Goal: Use online tool/utility

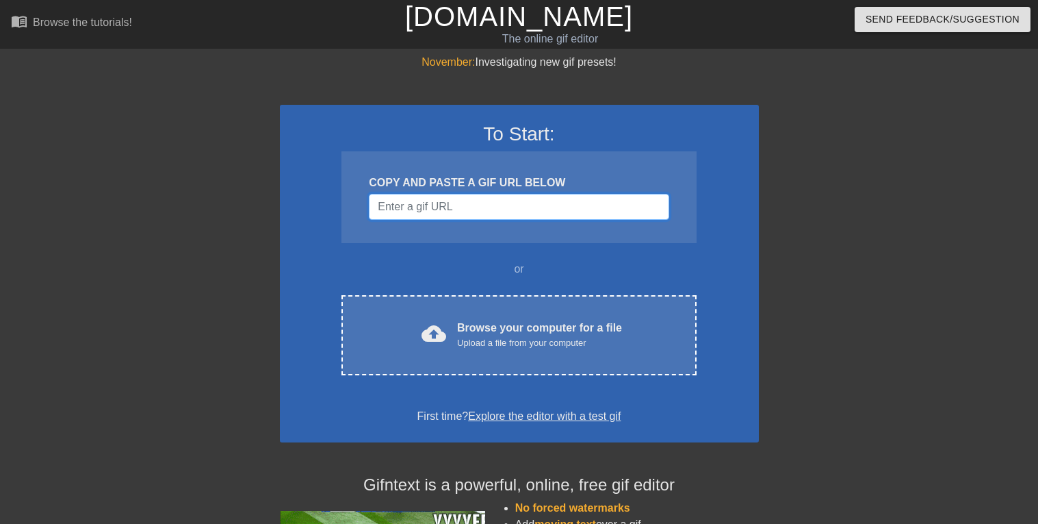
click at [416, 208] on input "Username" at bounding box center [519, 207] width 300 height 26
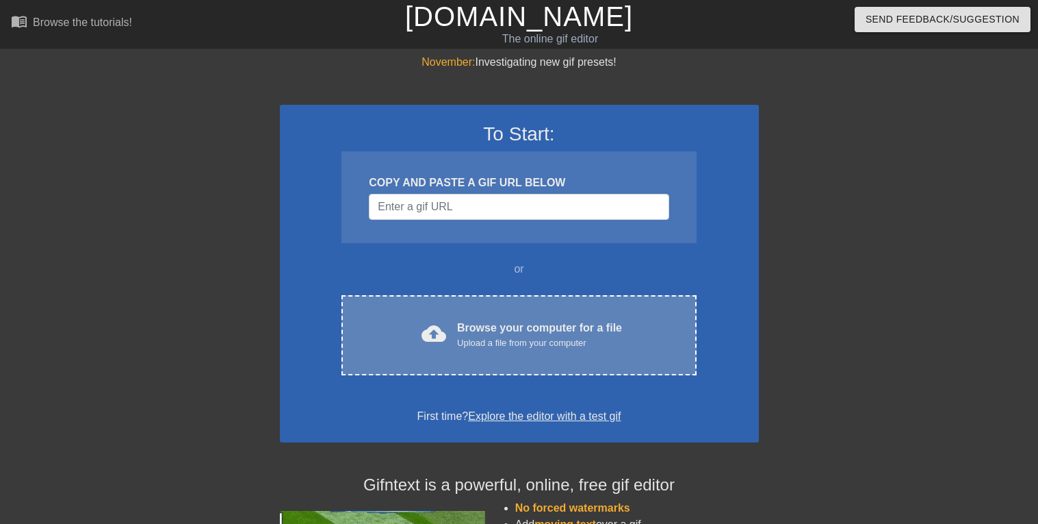
click at [554, 325] on div "Browse your computer for a file Upload a file from your computer" at bounding box center [539, 335] width 165 height 30
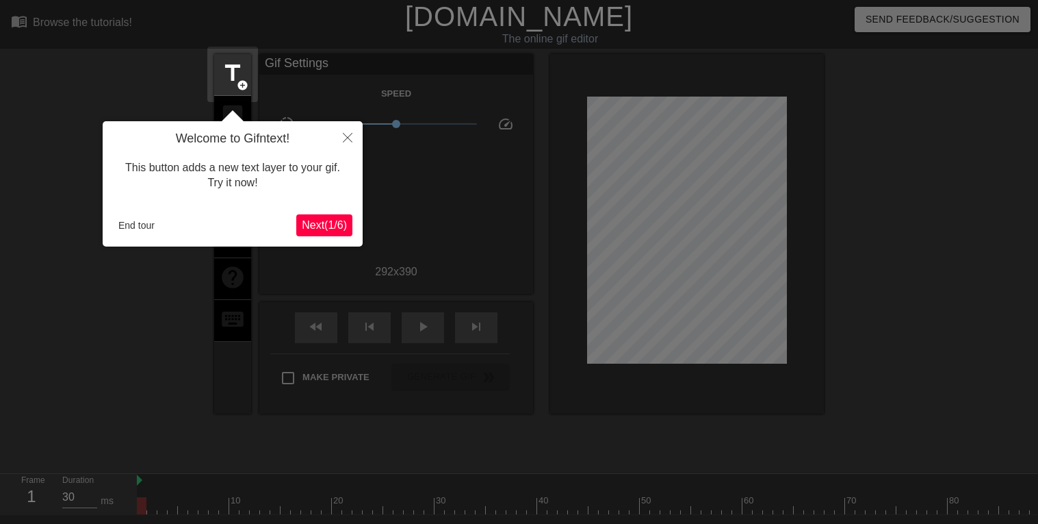
scroll to position [33, 0]
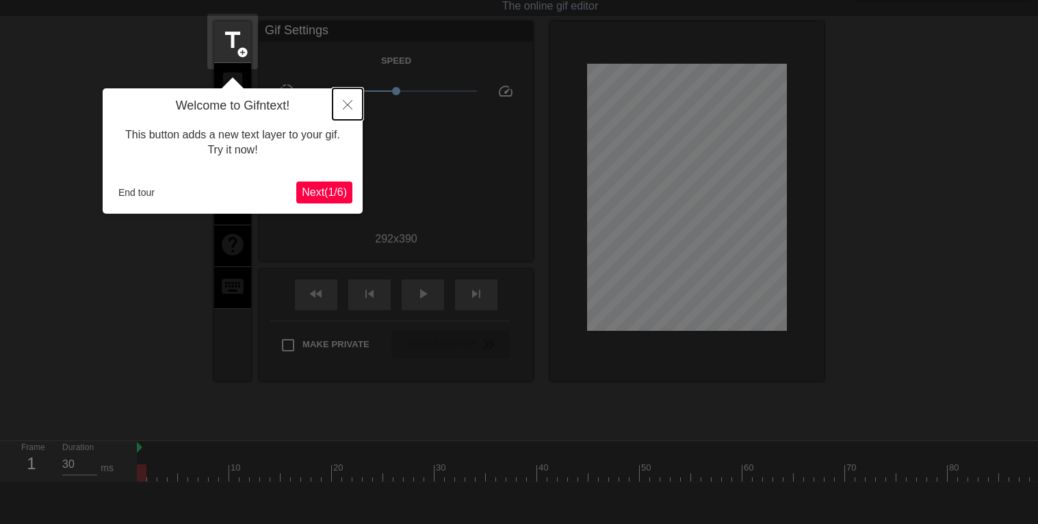
click at [349, 101] on icon "Close" at bounding box center [348, 105] width 10 height 10
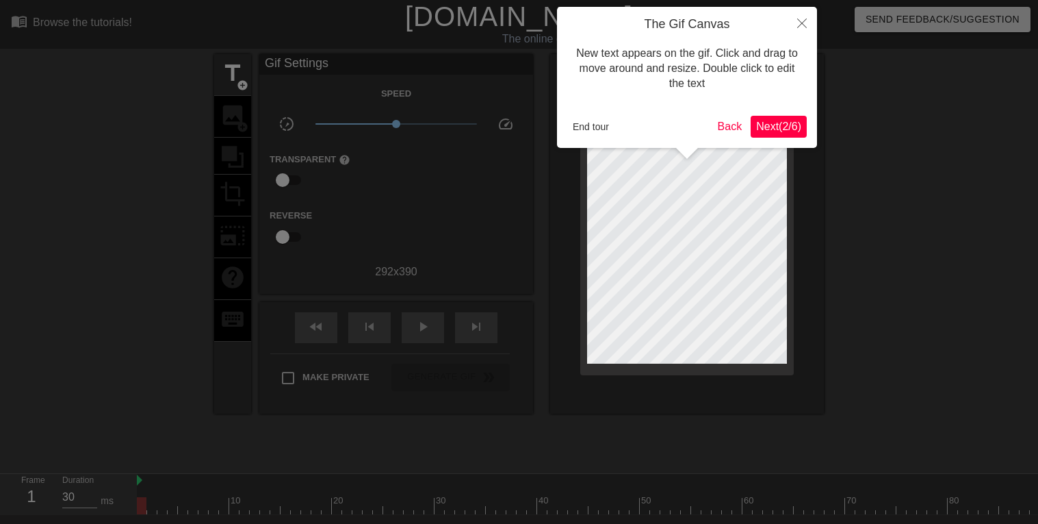
click at [758, 127] on span "Next ( 2 / 6 )" at bounding box center [778, 126] width 45 height 12
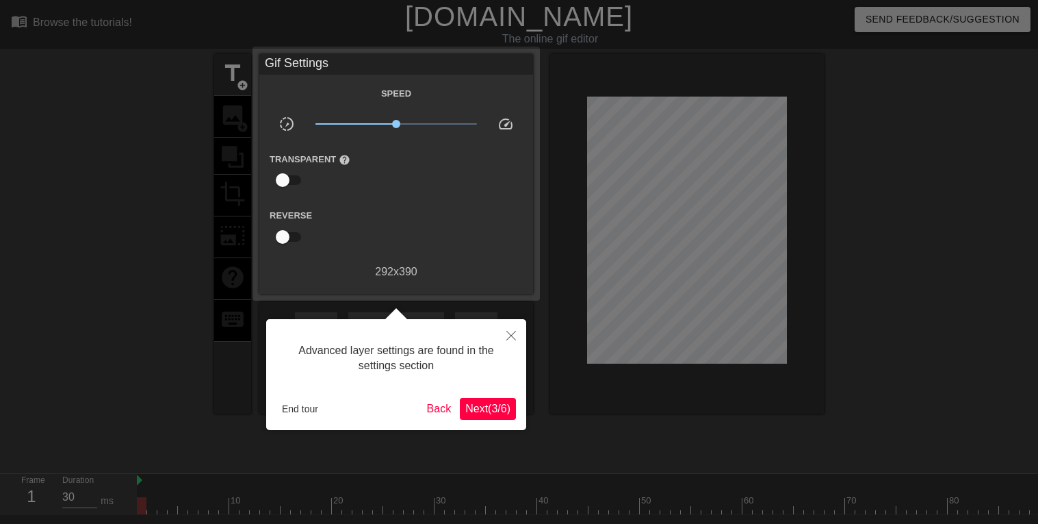
scroll to position [33, 0]
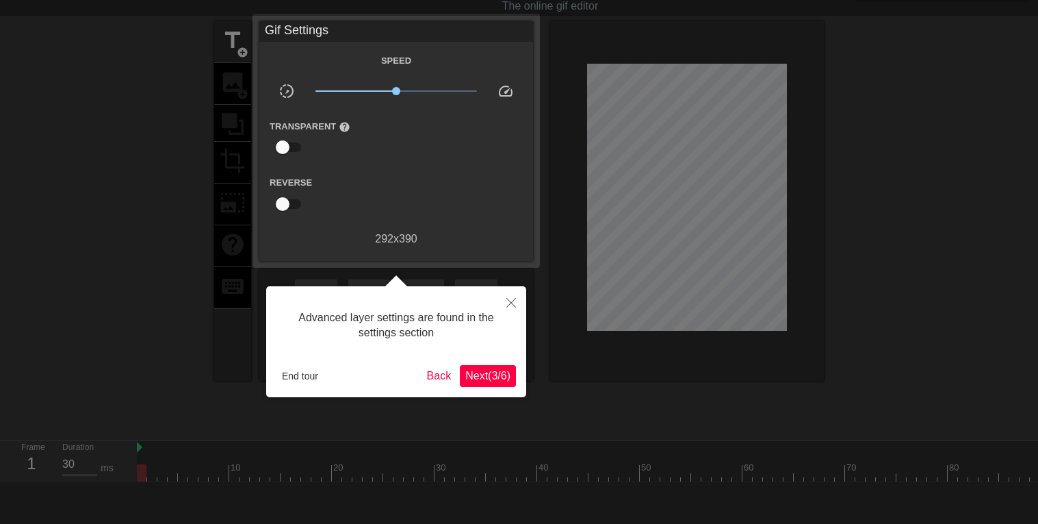
click at [758, 127] on div at bounding box center [519, 272] width 1038 height 610
click at [485, 370] on span "Next ( 3 / 6 )" at bounding box center [487, 376] width 45 height 12
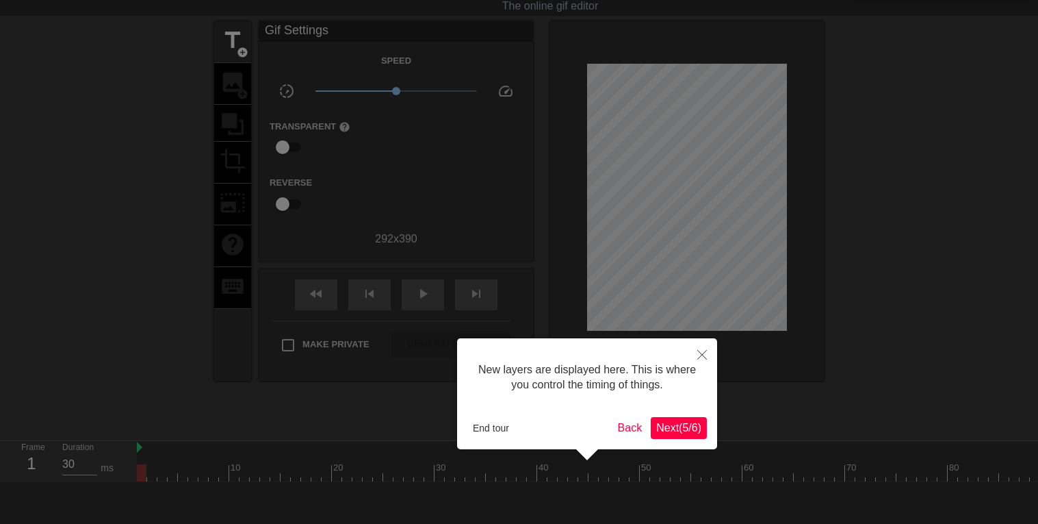
scroll to position [11, 0]
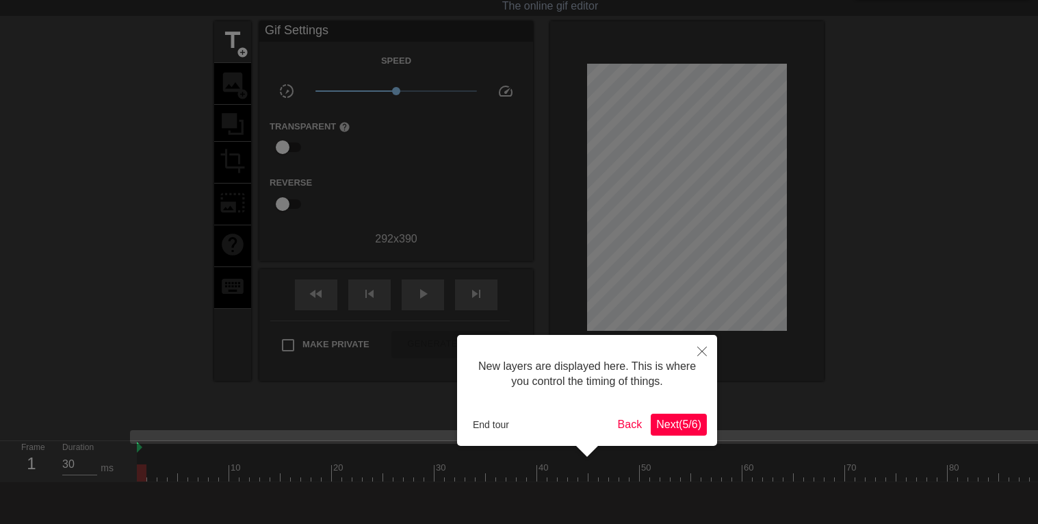
click at [669, 423] on span "Next ( 5 / 6 )" at bounding box center [678, 424] width 45 height 12
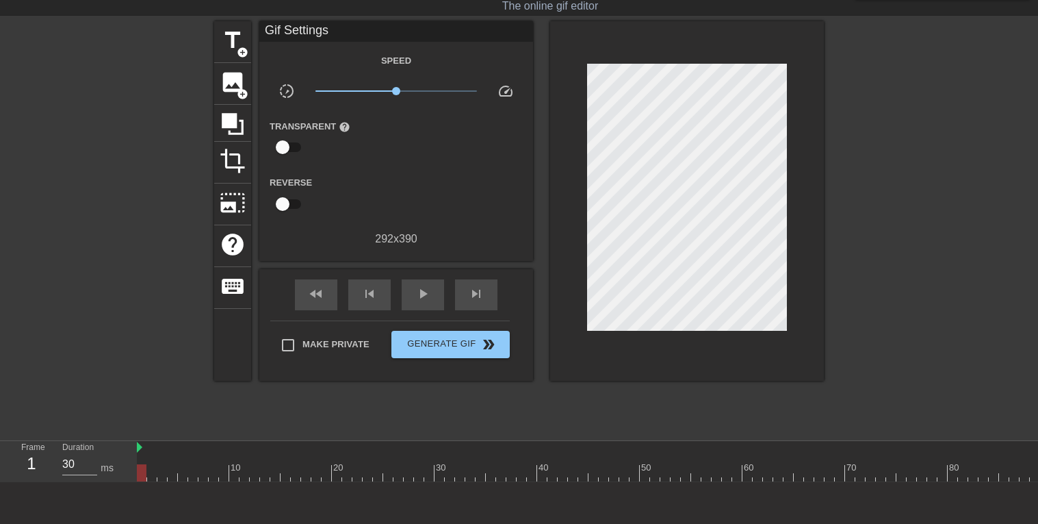
scroll to position [0, 0]
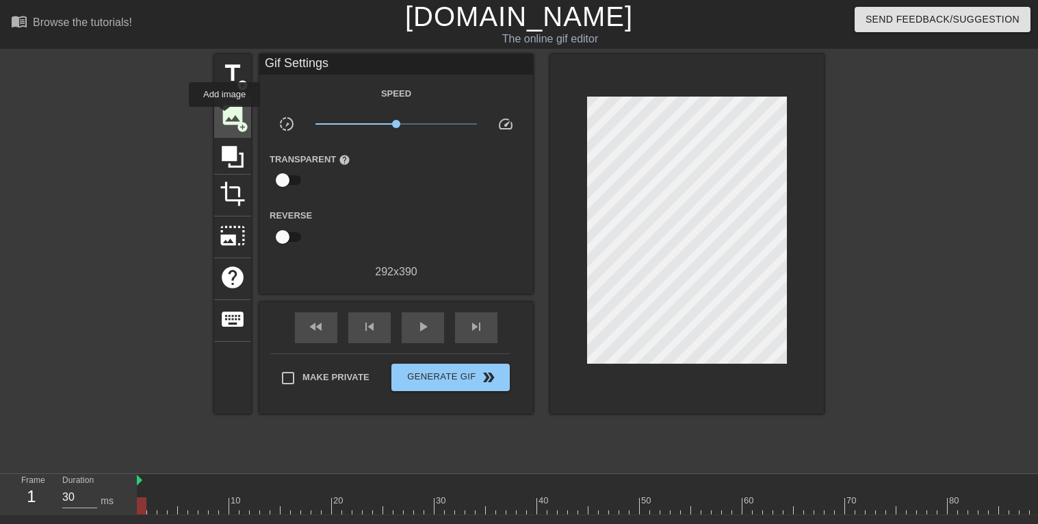
click at [225, 116] on span "image" at bounding box center [233, 115] width 26 height 26
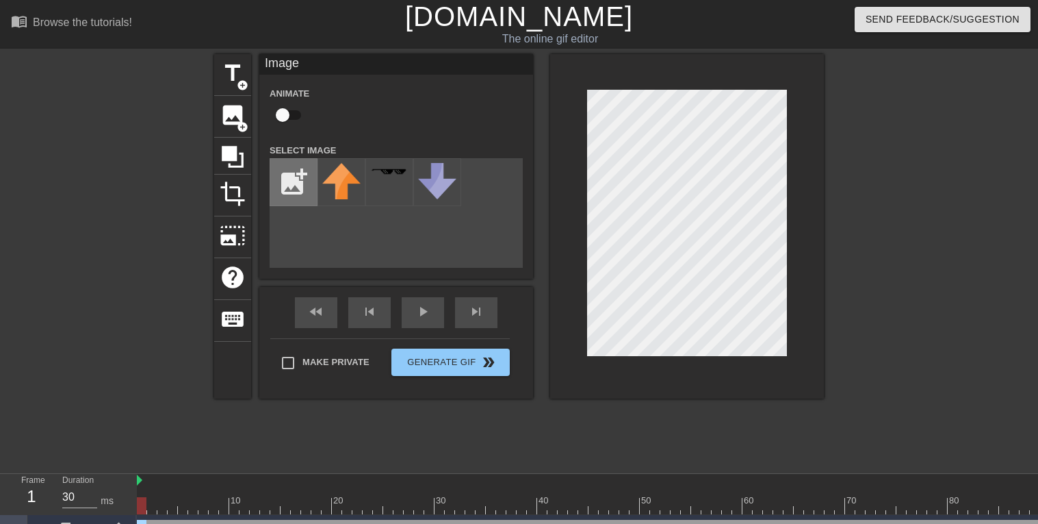
click at [293, 168] on input "file" at bounding box center [293, 182] width 47 height 47
type input "C:\fakepath\Screenshot [DATE] 8.00.24 PM.png"
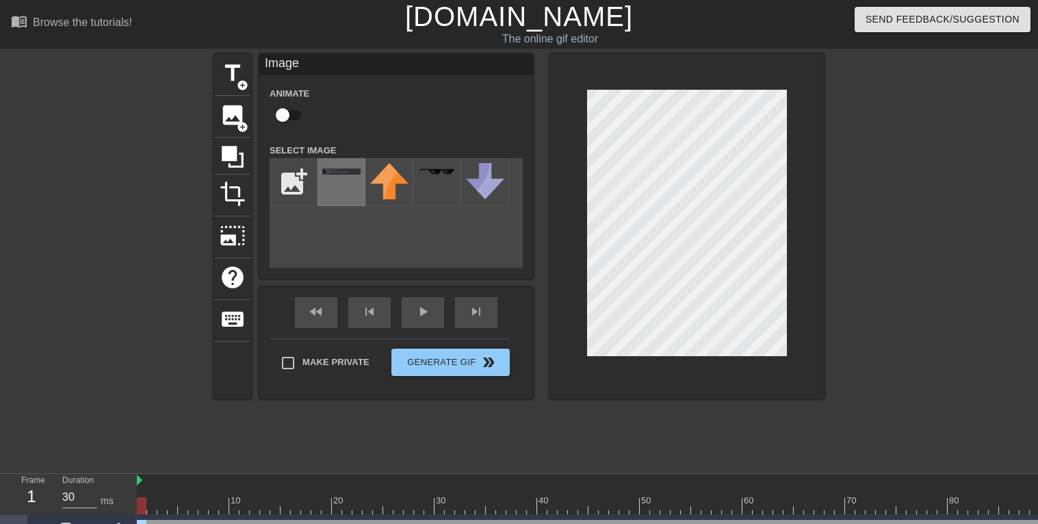
click at [335, 189] on div at bounding box center [342, 182] width 48 height 48
click at [585, 190] on div at bounding box center [687, 226] width 274 height 344
click at [792, 303] on div at bounding box center [687, 226] width 274 height 344
click at [864, 363] on div at bounding box center [943, 259] width 205 height 411
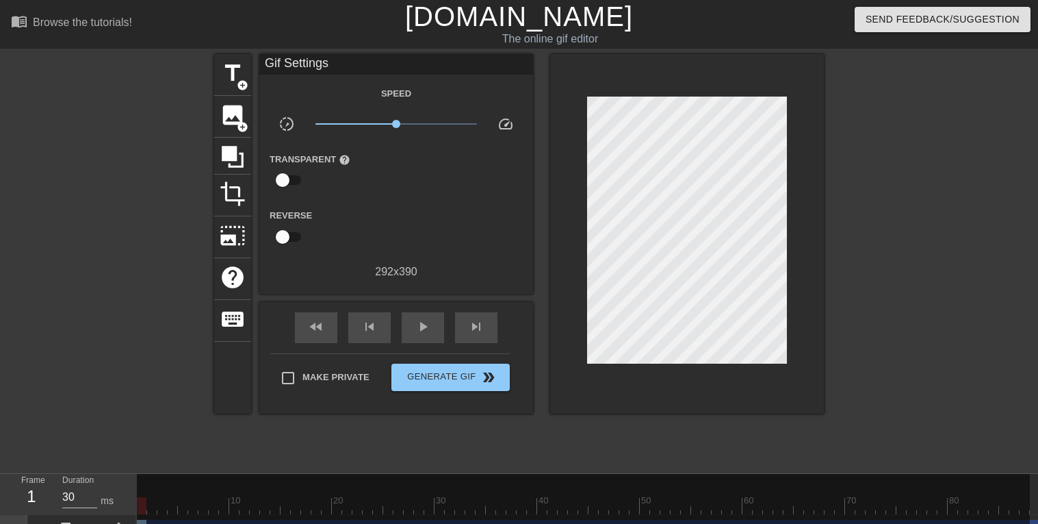
drag, startPoint x: 138, startPoint y: 478, endPoint x: 1037, endPoint y: 508, distance: 899.2
click at [1037, 508] on div "10 20 30 40 50 60 70 80 90 100 110 120 130 140 150 160" at bounding box center [587, 510] width 901 height 72
click at [412, 327] on div "play_arrow" at bounding box center [423, 327] width 42 height 31
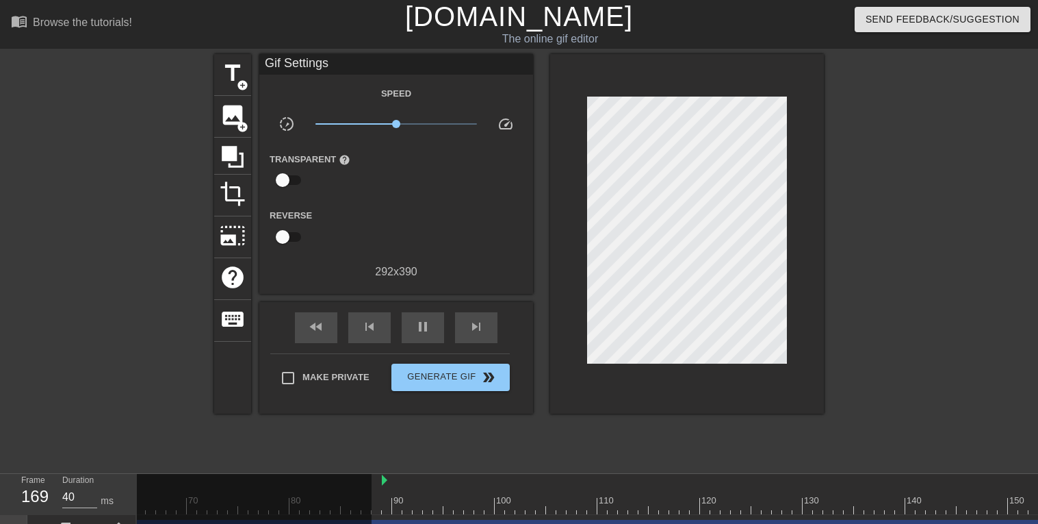
scroll to position [0, 659]
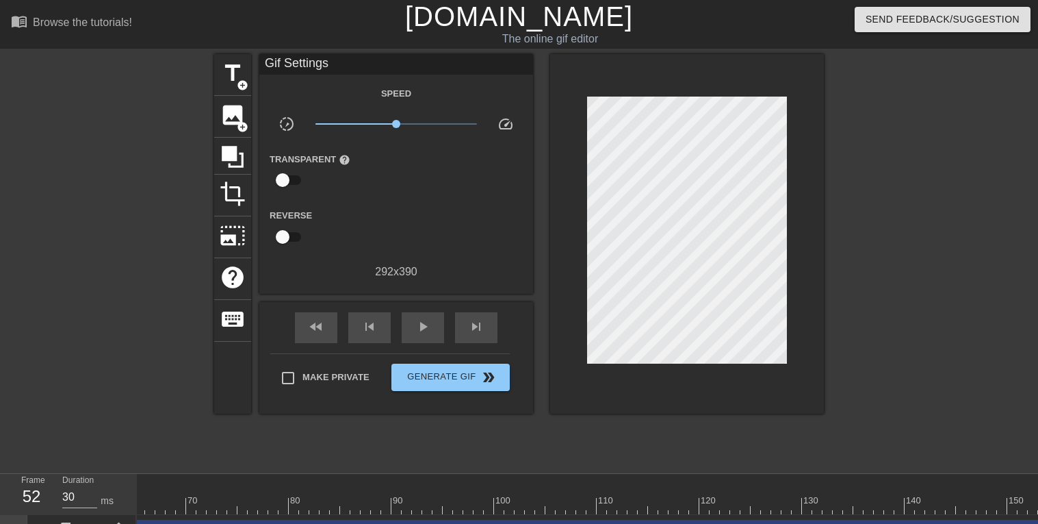
drag, startPoint x: 381, startPoint y: 479, endPoint x: 0, endPoint y: 412, distance: 386.4
click at [0, 412] on div "menu_book Browse the tutorials! [DOMAIN_NAME] The online gif editor Send Feedba…" at bounding box center [519, 273] width 1038 height 546
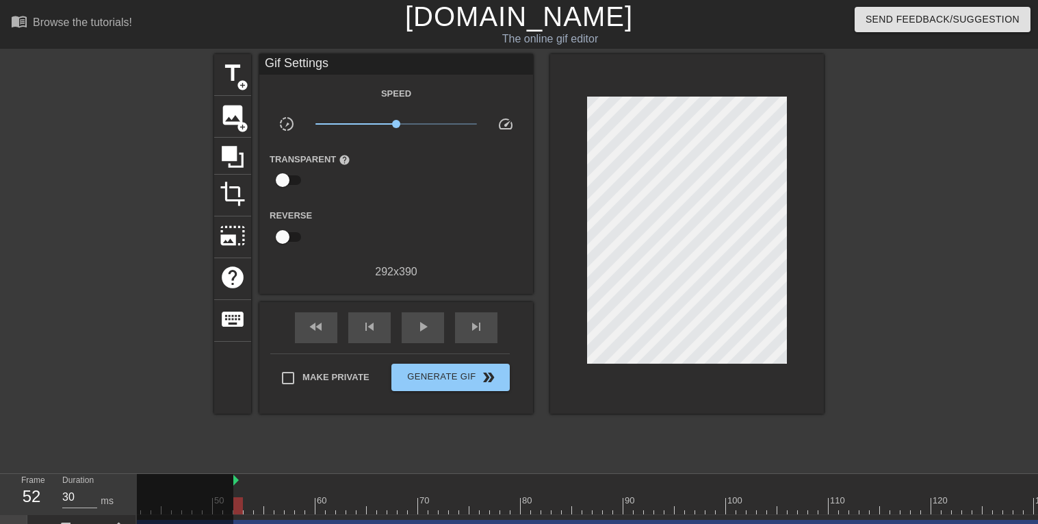
scroll to position [0, 0]
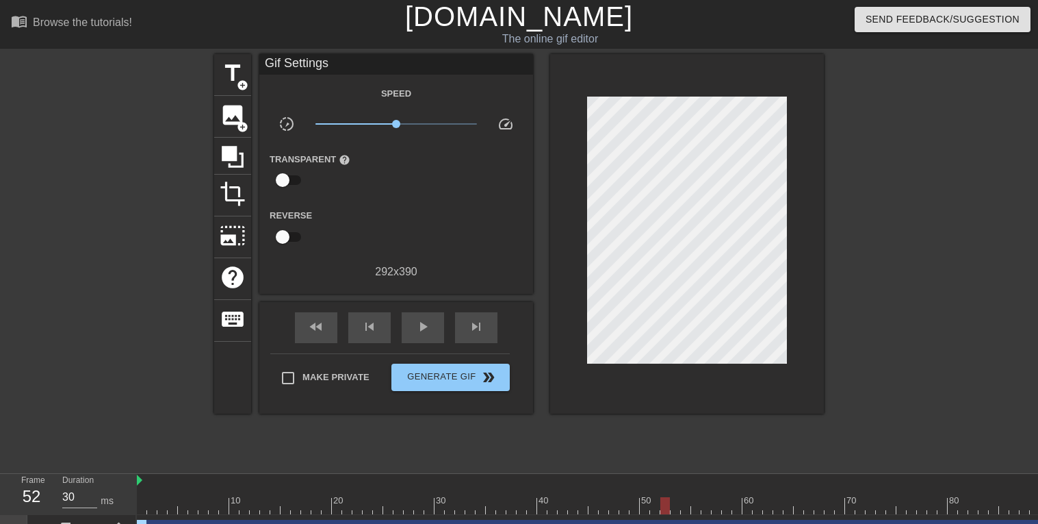
drag, startPoint x: 662, startPoint y: 476, endPoint x: 38, endPoint y: 398, distance: 628.3
click at [38, 398] on div "menu_book Browse the tutorials! [DOMAIN_NAME] The online gif editor Send Feedba…" at bounding box center [519, 273] width 1038 height 546
click at [181, 370] on div at bounding box center [94, 259] width 205 height 411
click at [424, 325] on span "play_arrow" at bounding box center [423, 326] width 16 height 16
click at [134, 511] on div "Frame 119 Duration 30 ms" at bounding box center [68, 494] width 137 height 41
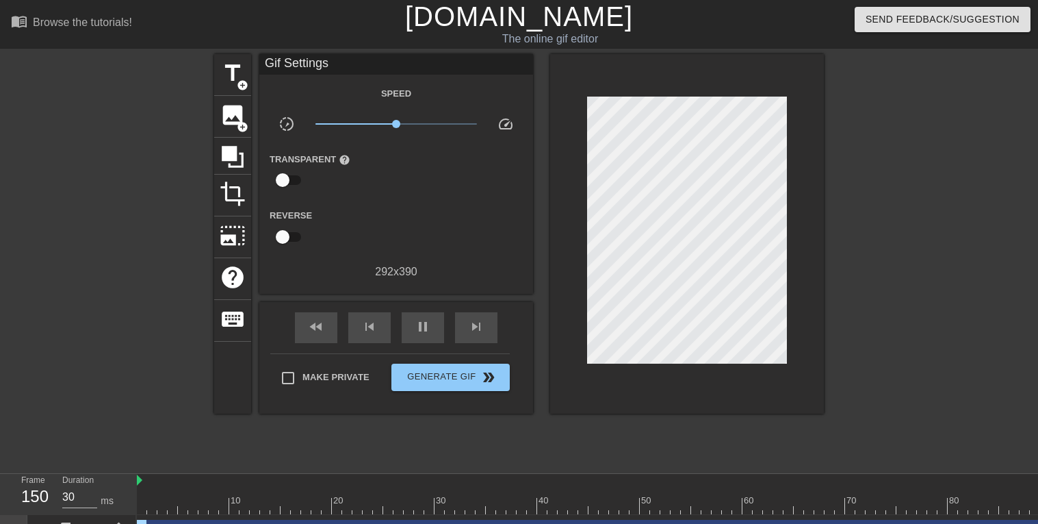
click at [411, 331] on div "play_arrow" at bounding box center [423, 327] width 42 height 31
type input "30"
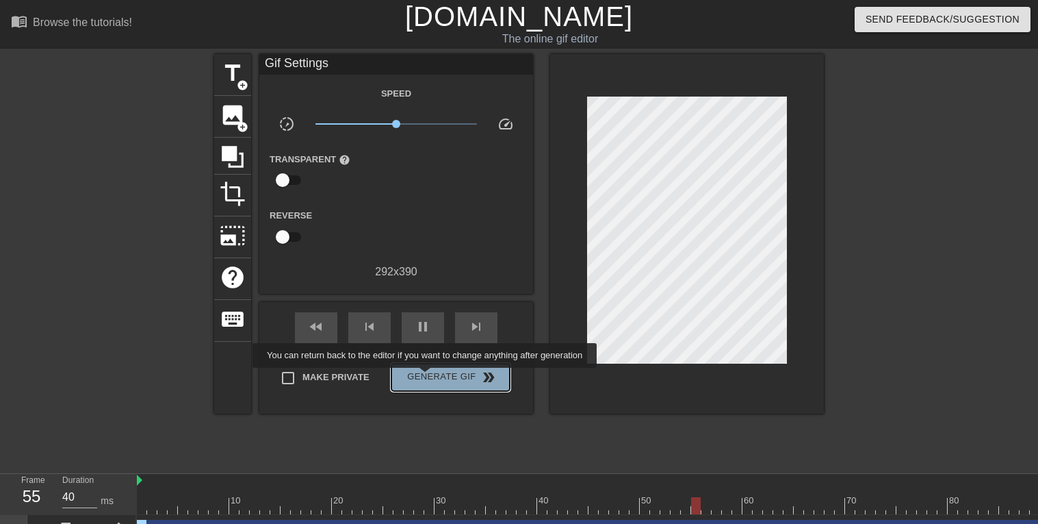
click at [424, 377] on span "Generate Gif double_arrow" at bounding box center [450, 377] width 107 height 16
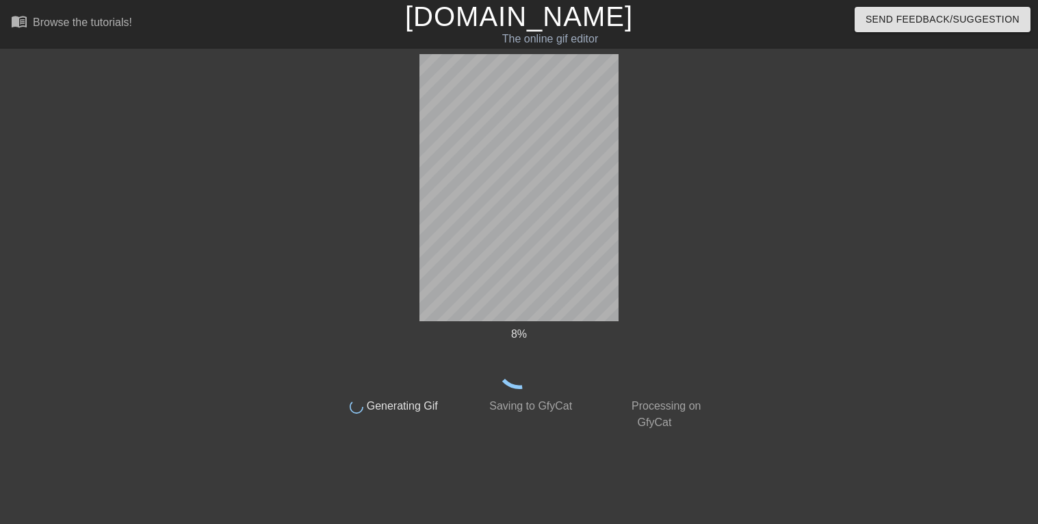
click at [444, 360] on div "8 %" at bounding box center [519, 357] width 386 height 63
